Goal: Complete application form

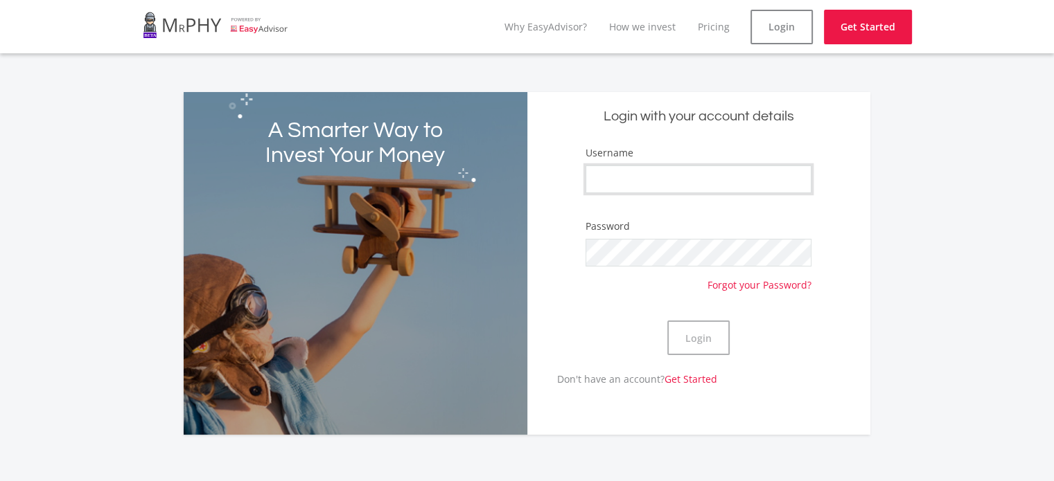
click at [693, 177] on input "Username" at bounding box center [698, 180] width 226 height 28
click at [785, 170] on input "Username" at bounding box center [698, 180] width 226 height 28
type input "kungawoaugustee"
click at [667, 321] on button "Login" at bounding box center [698, 338] width 62 height 35
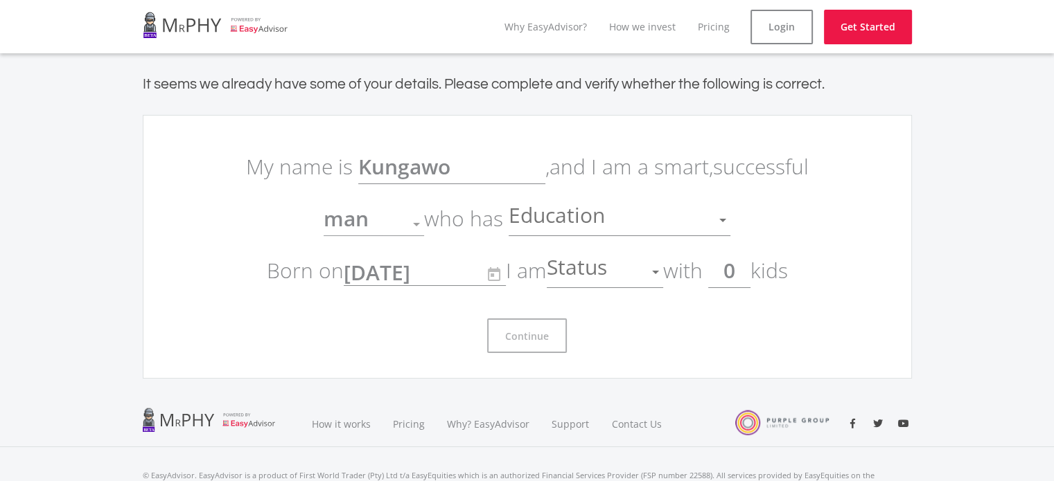
click at [664, 269] on div at bounding box center [655, 272] width 26 height 26
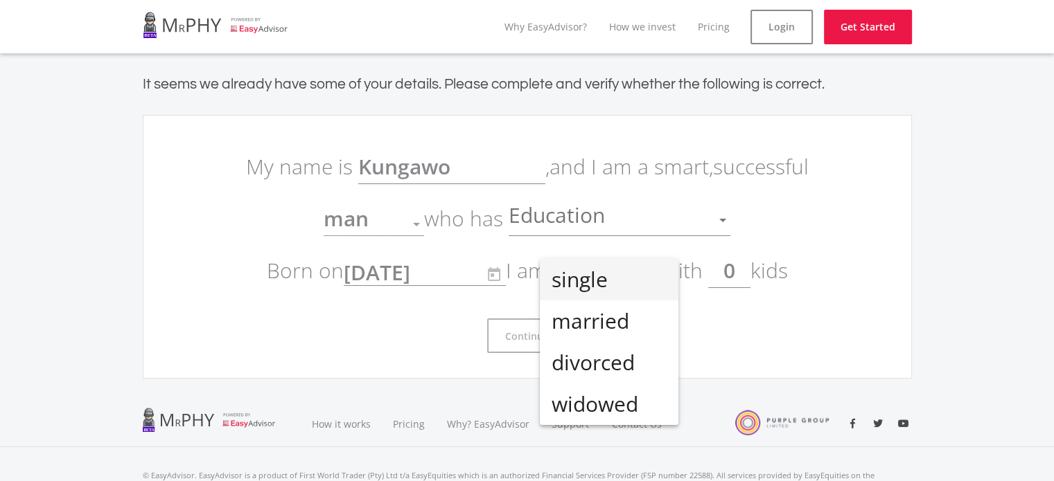
click at [613, 287] on span "single" at bounding box center [609, 280] width 116 height 42
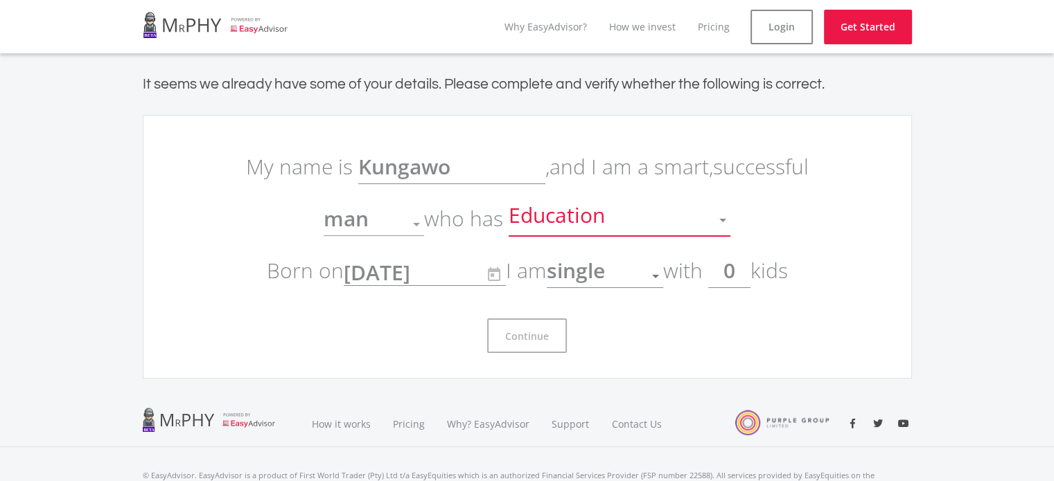
click at [616, 213] on div "Education" at bounding box center [608, 220] width 201 height 26
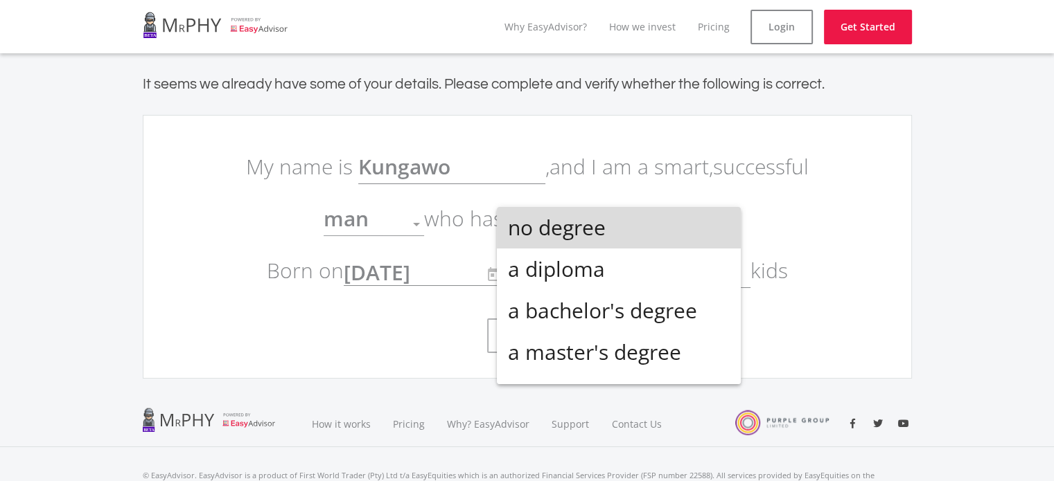
click at [645, 225] on span "no degree" at bounding box center [619, 228] width 222 height 42
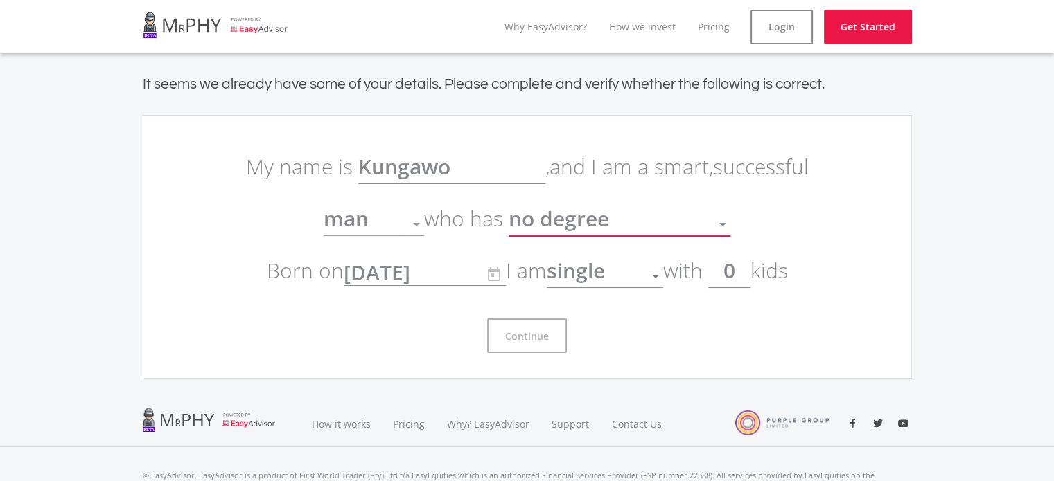
click at [643, 220] on div "no degree" at bounding box center [608, 224] width 201 height 26
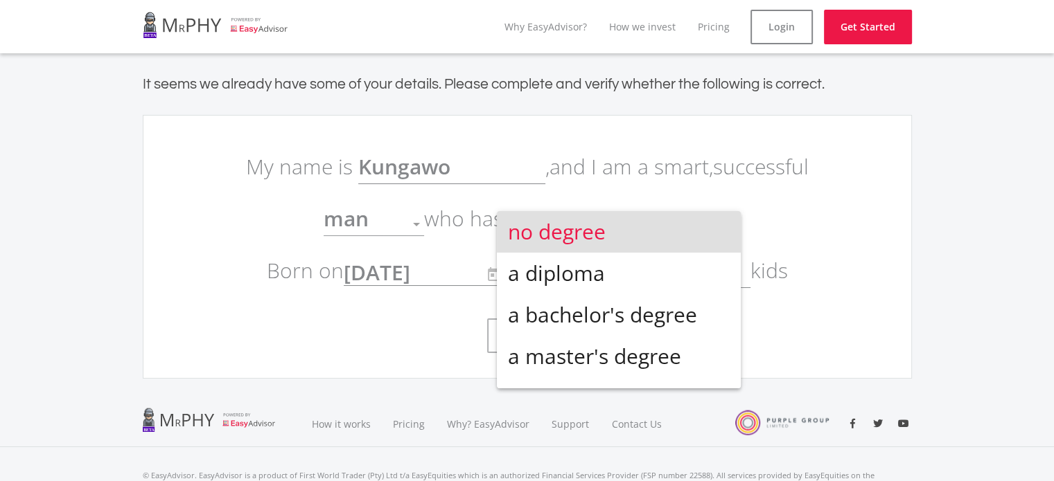
click at [653, 229] on span "no degree" at bounding box center [619, 232] width 222 height 42
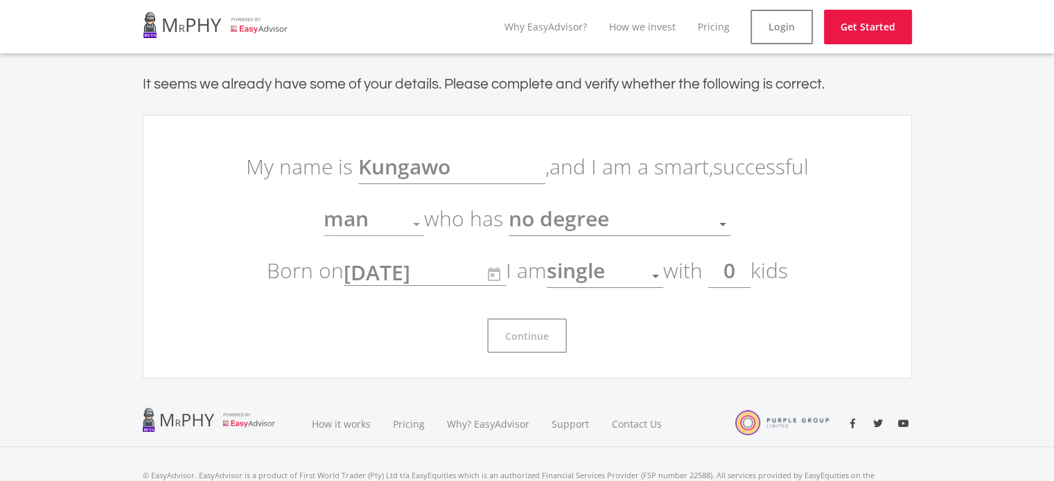
click at [600, 274] on span "single" at bounding box center [575, 270] width 58 height 28
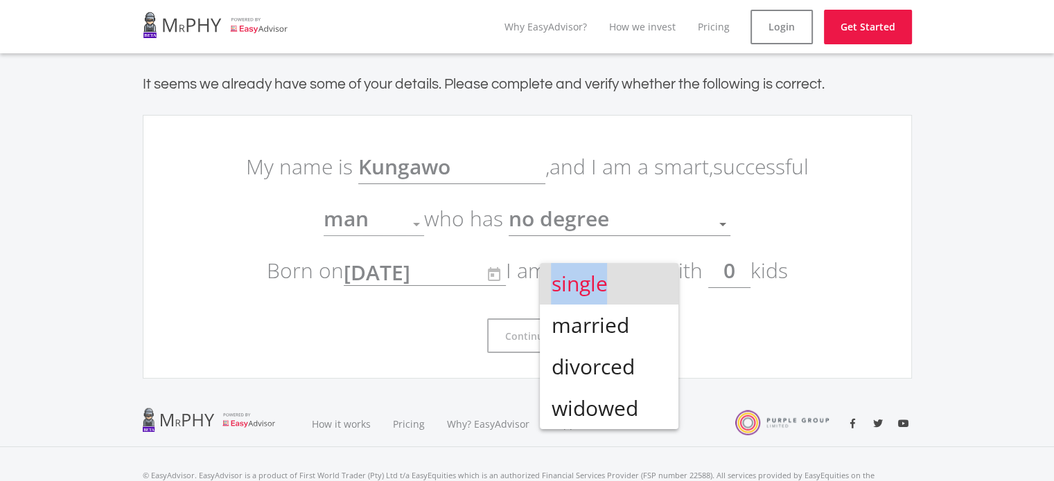
click at [600, 274] on span "single" at bounding box center [609, 284] width 116 height 42
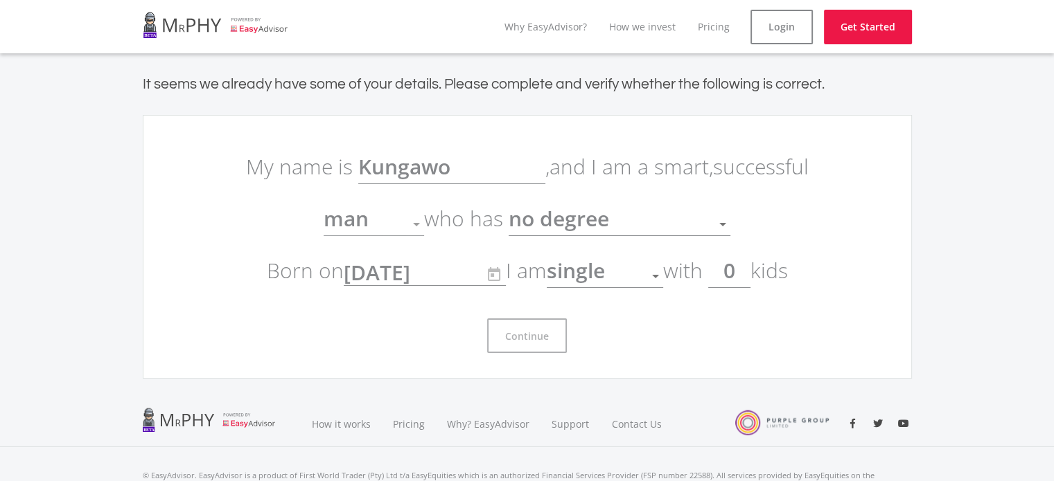
click at [177, 21] on link at bounding box center [215, 25] width 145 height 39
